Goal: Entertainment & Leisure: Consume media (video, audio)

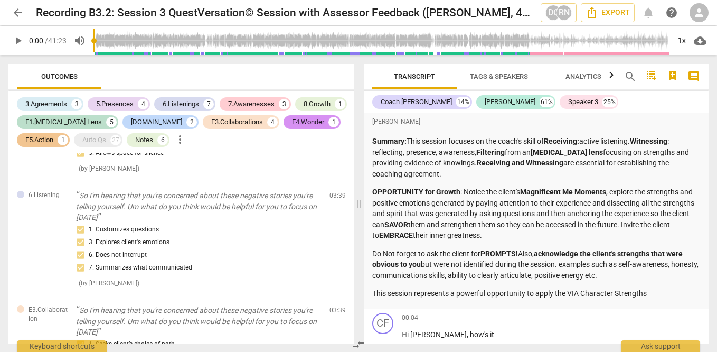
scroll to position [198, 0]
click at [19, 42] on span "play_arrow" at bounding box center [18, 40] width 13 height 13
type input "2"
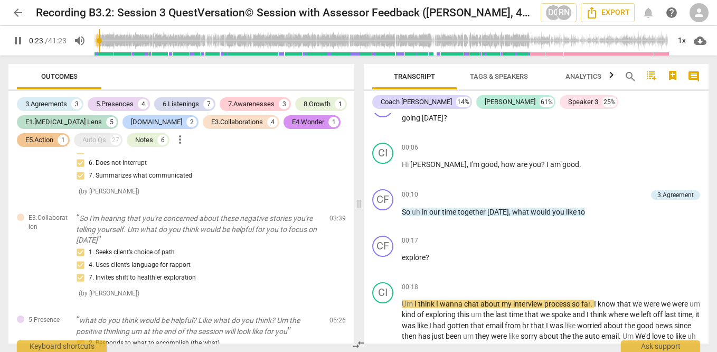
scroll to position [289, 0]
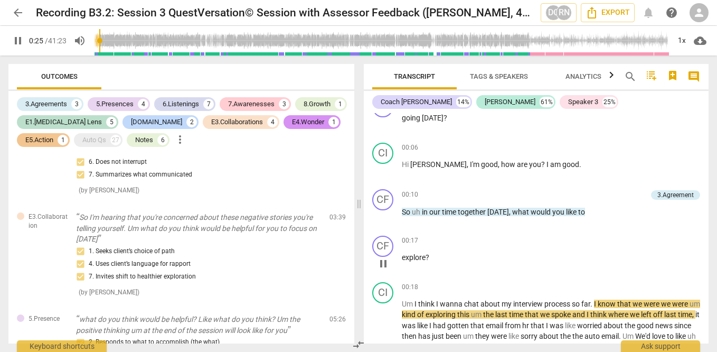
click at [372, 254] on div "CF play_arrow pause" at bounding box center [387, 255] width 30 height 38
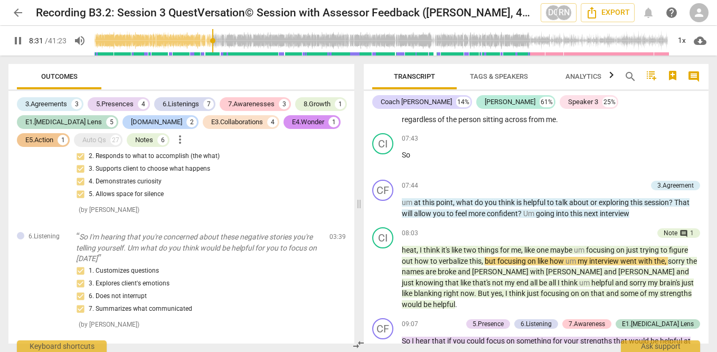
scroll to position [1738, 0]
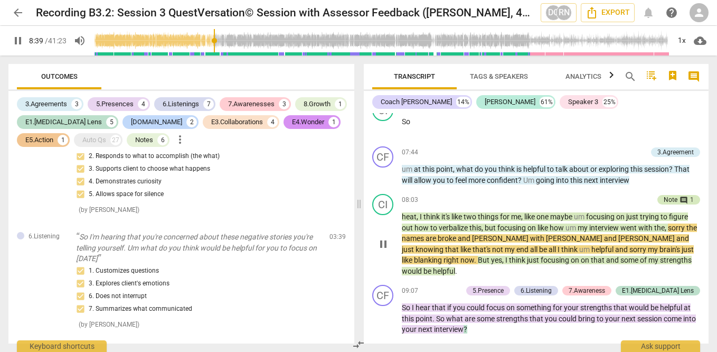
click at [671, 204] on div "Note" at bounding box center [671, 200] width 14 height 10
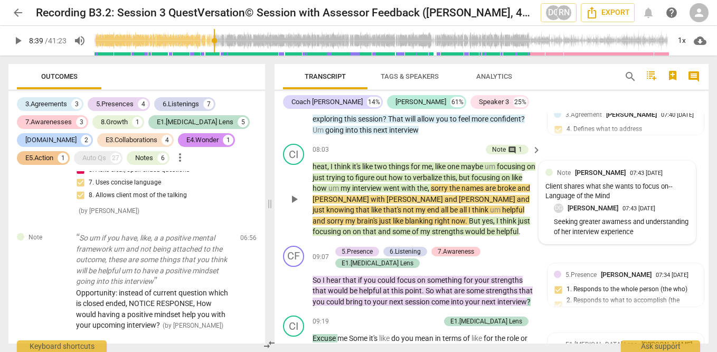
scroll to position [2024, 0]
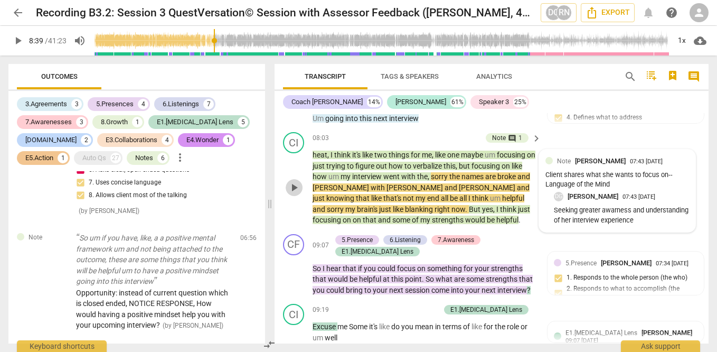
click at [292, 192] on span "play_arrow" at bounding box center [294, 187] width 13 height 13
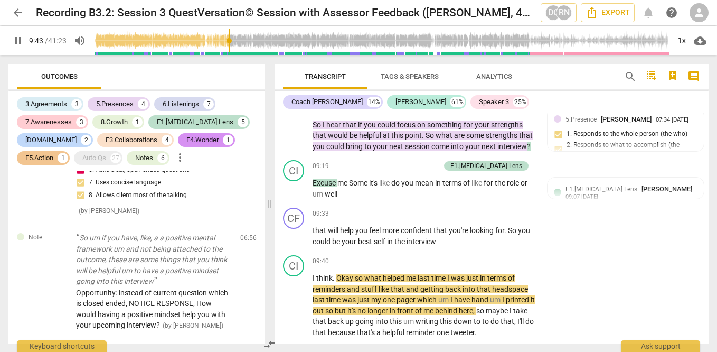
scroll to position [2167, 0]
click at [504, 166] on div "E1.[MEDICAL_DATA] Lens" at bounding box center [487, 167] width 72 height 10
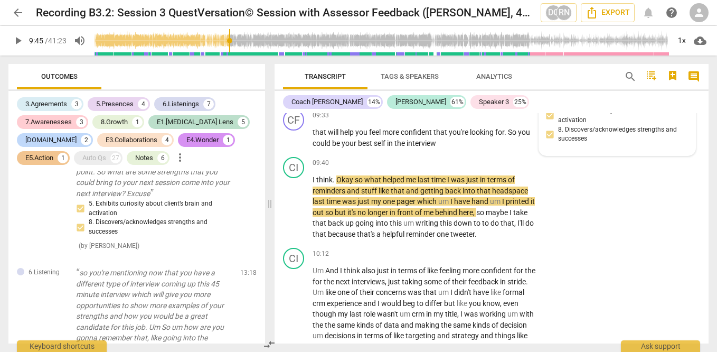
scroll to position [2267, 0]
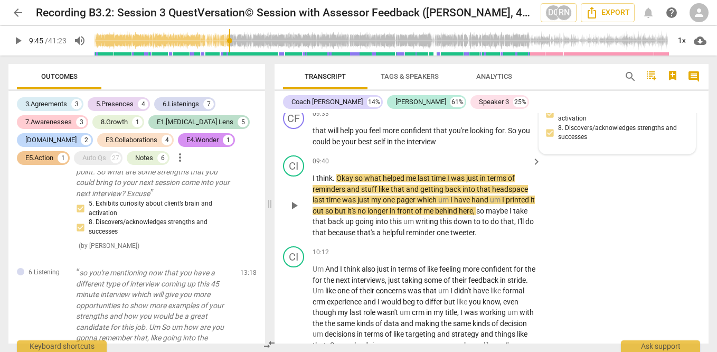
click at [300, 209] on span "play_arrow" at bounding box center [294, 205] width 13 height 13
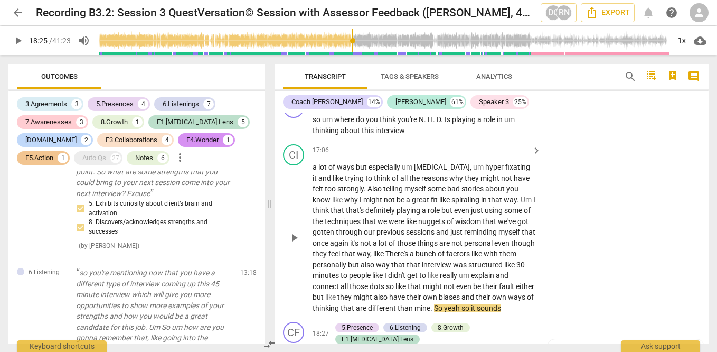
scroll to position [3598, 0]
click at [294, 244] on span "play_arrow" at bounding box center [294, 237] width 13 height 13
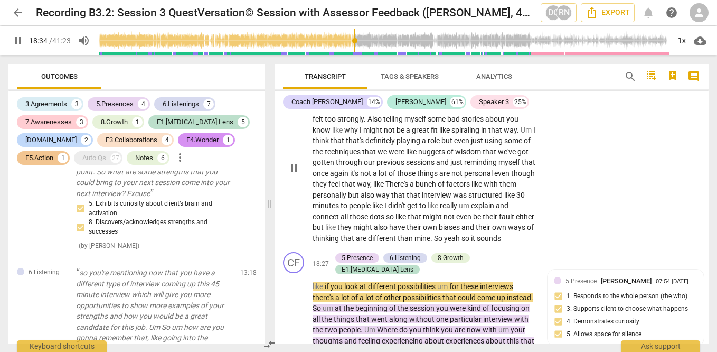
scroll to position [3657, 0]
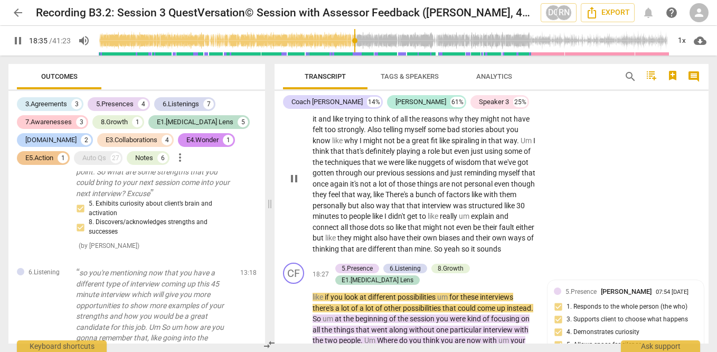
click at [524, 155] on span "of" at bounding box center [527, 151] width 7 height 8
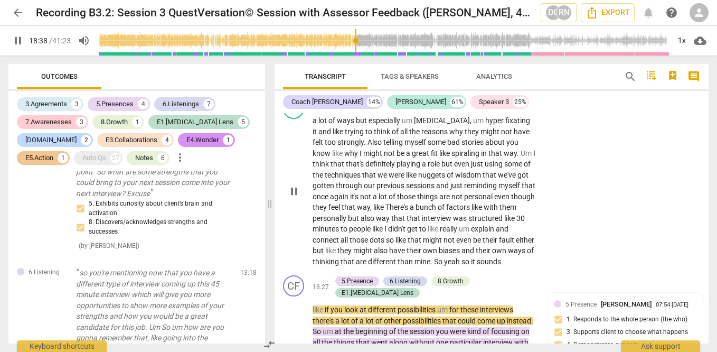
scroll to position [3649, 0]
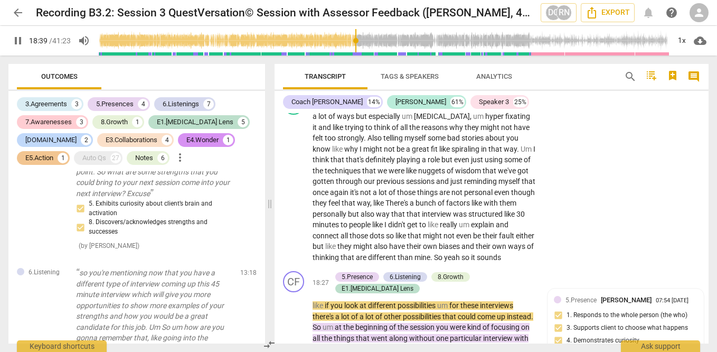
click at [344, 35] on input "range" at bounding box center [384, 41] width 572 height 34
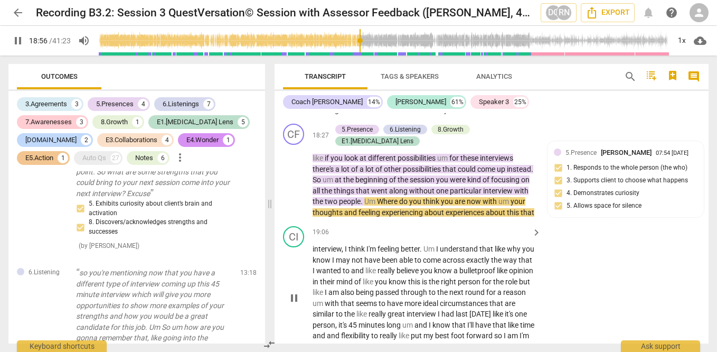
scroll to position [3792, 0]
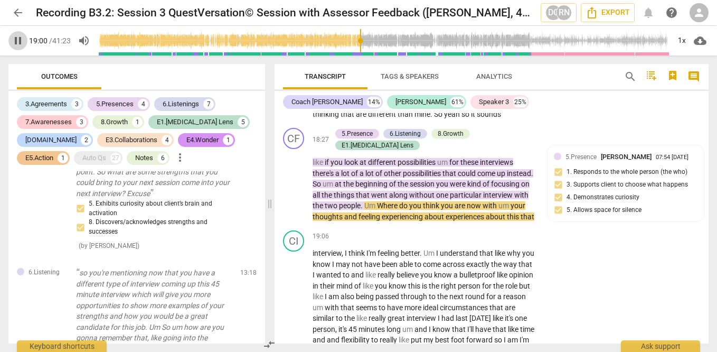
click at [17, 41] on span "pause" at bounding box center [18, 40] width 13 height 13
click at [352, 42] on input "range" at bounding box center [384, 41] width 572 height 34
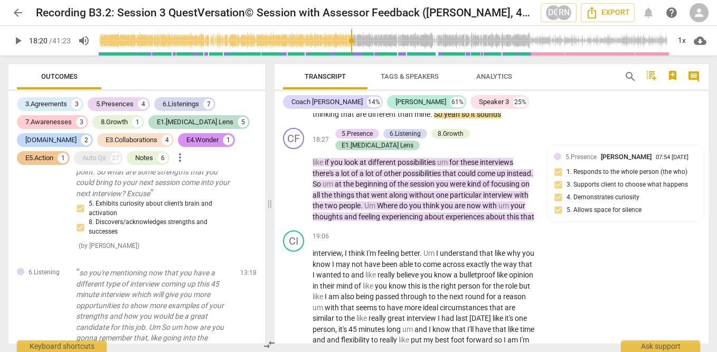
click at [14, 40] on span "play_arrow" at bounding box center [18, 40] width 13 height 13
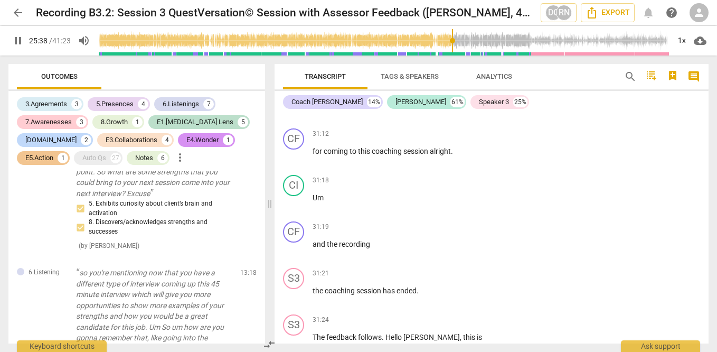
scroll to position [6400, 0]
click at [295, 208] on span "pause" at bounding box center [294, 201] width 13 height 13
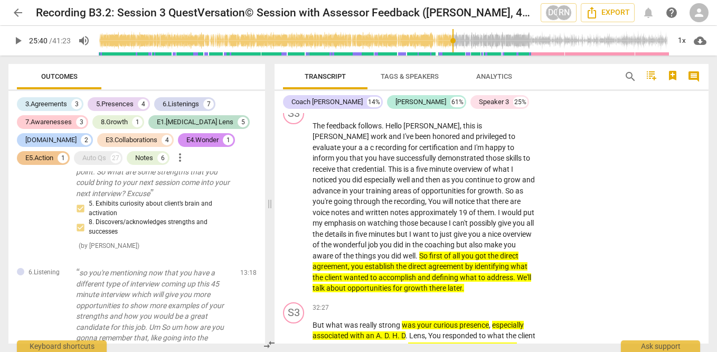
scroll to position [6613, 0]
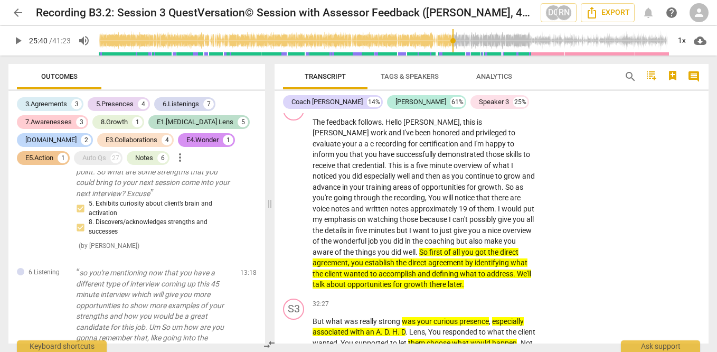
click at [295, 210] on span "play_arrow" at bounding box center [294, 203] width 13 height 13
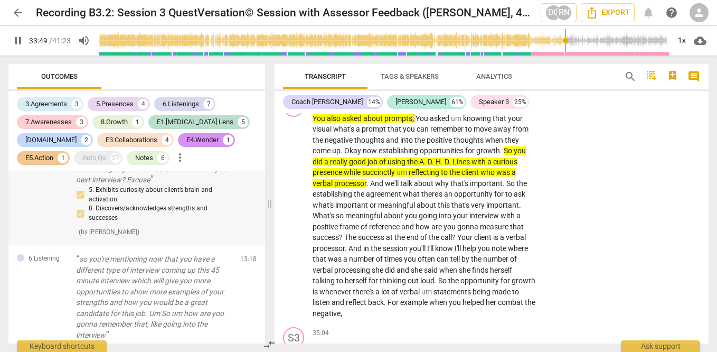
scroll to position [2250, 0]
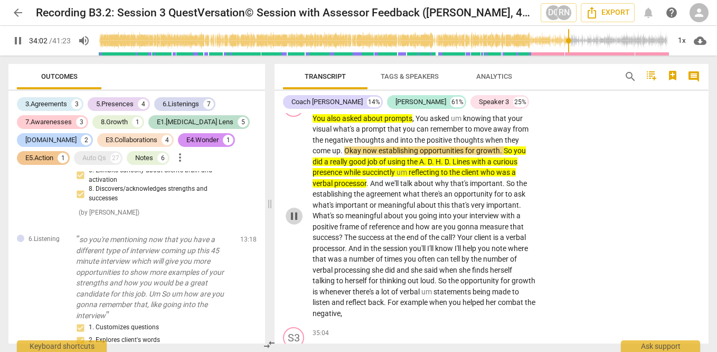
click at [298, 222] on span "pause" at bounding box center [294, 216] width 13 height 13
click at [298, 222] on span "play_arrow" at bounding box center [294, 216] width 13 height 13
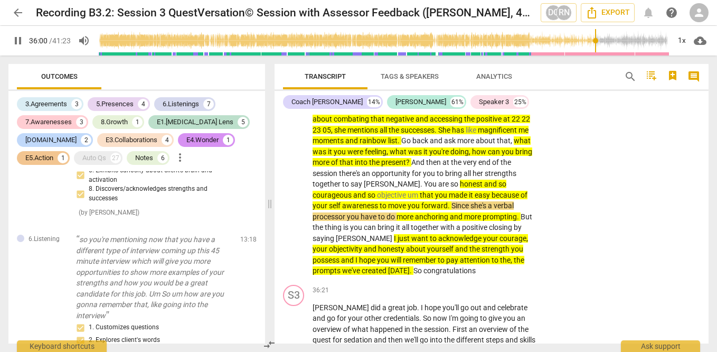
scroll to position [7312, 0]
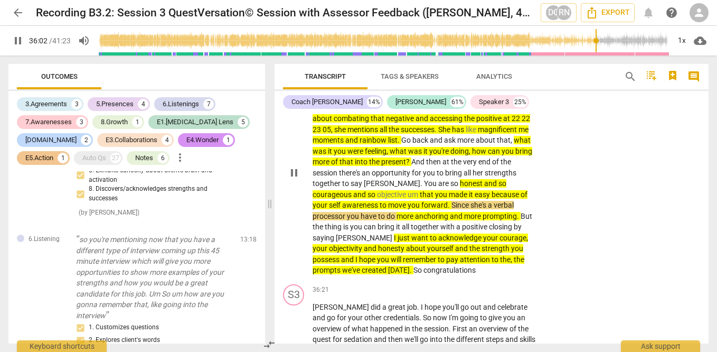
click at [295, 179] on span "pause" at bounding box center [294, 172] width 13 height 13
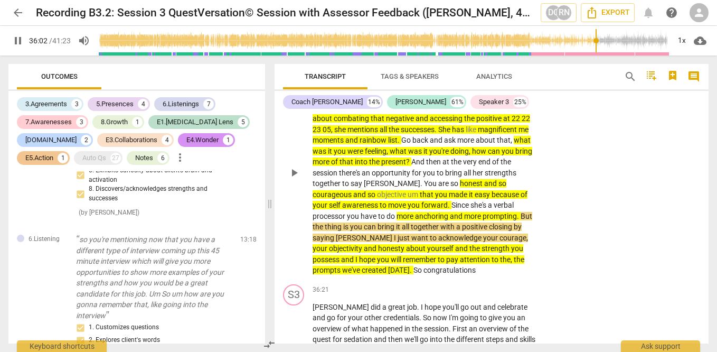
type input "2163"
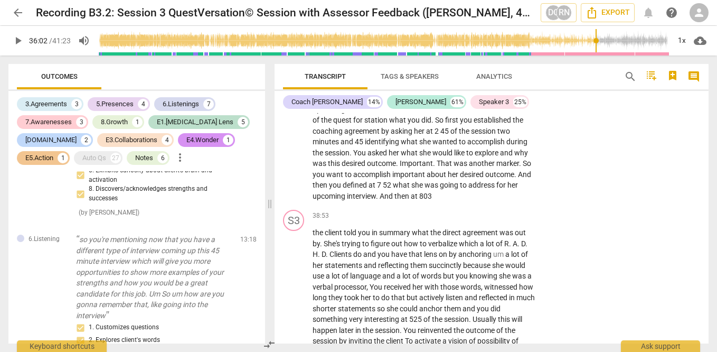
scroll to position [7818, 0]
drag, startPoint x: 18, startPoint y: 11, endPoint x: 51, endPoint y: 53, distance: 53.5
click at [18, 11] on span "arrow_back" at bounding box center [18, 12] width 13 height 13
